Goal: Task Accomplishment & Management: Use online tool/utility

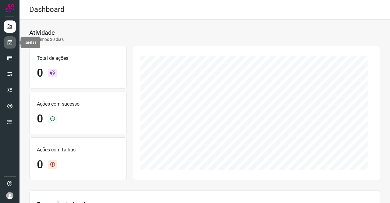
click at [13, 40] on link at bounding box center [10, 42] width 12 height 12
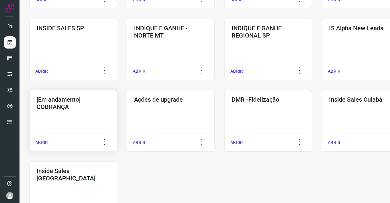
click at [100, 110] on div "[Em andamento] COBRANÇA ABRIR" at bounding box center [73, 121] width 88 height 62
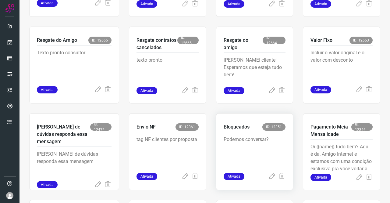
scroll to position [238, 0]
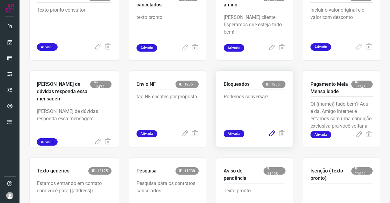
click at [268, 133] on icon at bounding box center [271, 133] width 7 height 7
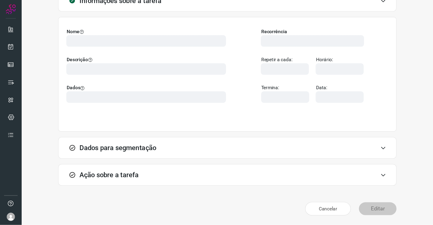
scroll to position [35, 0]
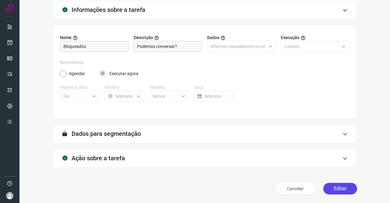
click at [334, 187] on button "Editar" at bounding box center [340, 188] width 34 height 12
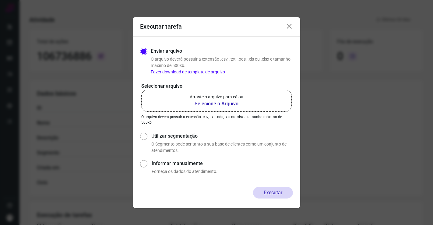
scroll to position [35, 0]
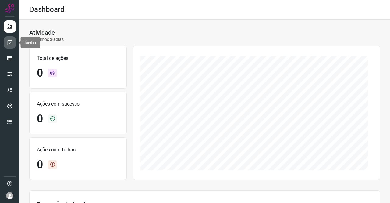
click at [14, 39] on link at bounding box center [10, 42] width 12 height 12
click at [15, 42] on link at bounding box center [10, 42] width 12 height 12
click at [11, 45] on link at bounding box center [10, 42] width 12 height 12
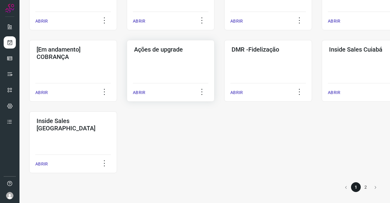
scroll to position [263, 0]
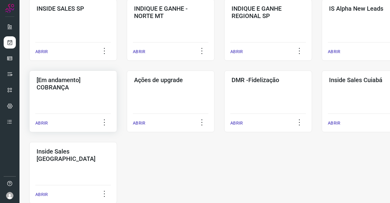
click at [77, 97] on div "[Em andamento] COBRANÇA ABRIR" at bounding box center [73, 101] width 88 height 62
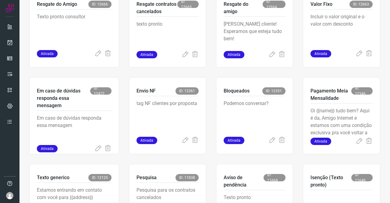
scroll to position [268, 0]
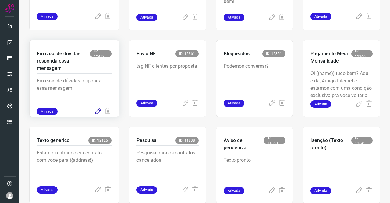
click at [97, 110] on icon at bounding box center [97, 111] width 7 height 7
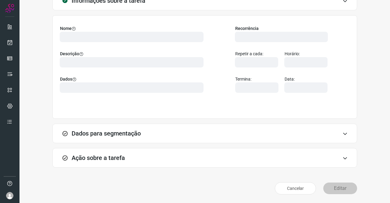
scroll to position [35, 0]
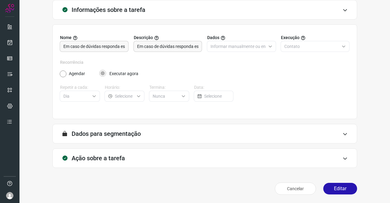
click at [108, 157] on h3 "Ação sobre a tarefa" at bounding box center [98, 157] width 53 height 7
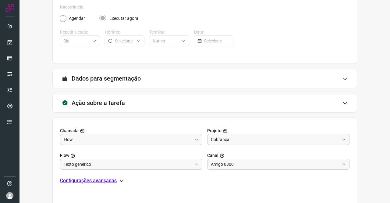
scroll to position [126, 0]
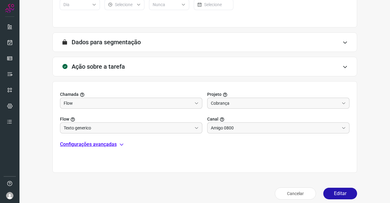
click at [96, 144] on p "Configurações avançadas" at bounding box center [88, 143] width 57 height 7
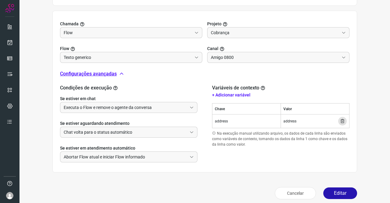
scroll to position [201, 0]
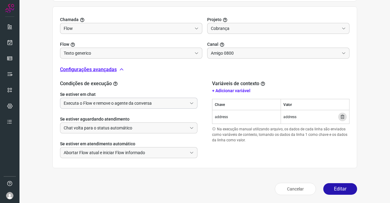
click at [104, 103] on input "Executa o Flow e remove o agente da conversa" at bounding box center [125, 103] width 123 height 10
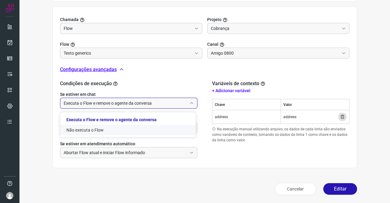
click at [83, 128] on li "Não executa o Flow" at bounding box center [127, 130] width 135 height 10
type input "Não executa o Flow"
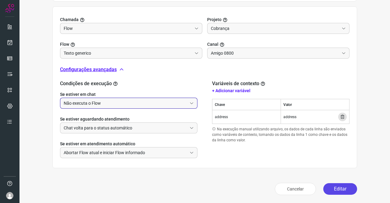
click at [333, 183] on button "Editar" at bounding box center [340, 189] width 34 height 12
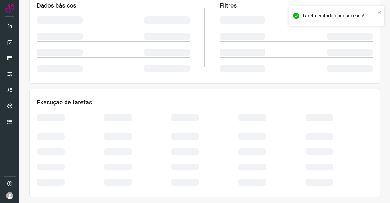
scroll to position [111, 0]
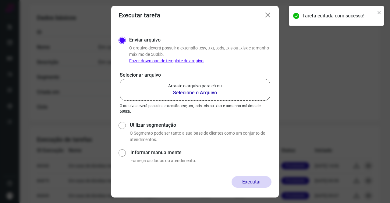
click at [195, 94] on b "Selecione o Arquivo" at bounding box center [195, 92] width 54 height 7
click at [0, 0] on input "Arraste o arquivo para cá ou Selecione o Arquivo" at bounding box center [0, 0] width 0 height 0
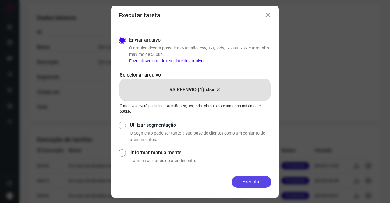
click at [249, 178] on button "Executar" at bounding box center [252, 182] width 40 height 12
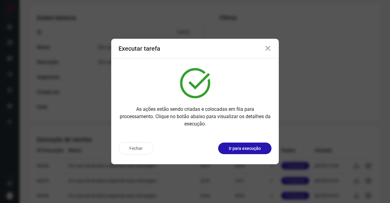
click at [265, 49] on icon at bounding box center [267, 48] width 7 height 7
